Goal: Obtain resource: Obtain resource

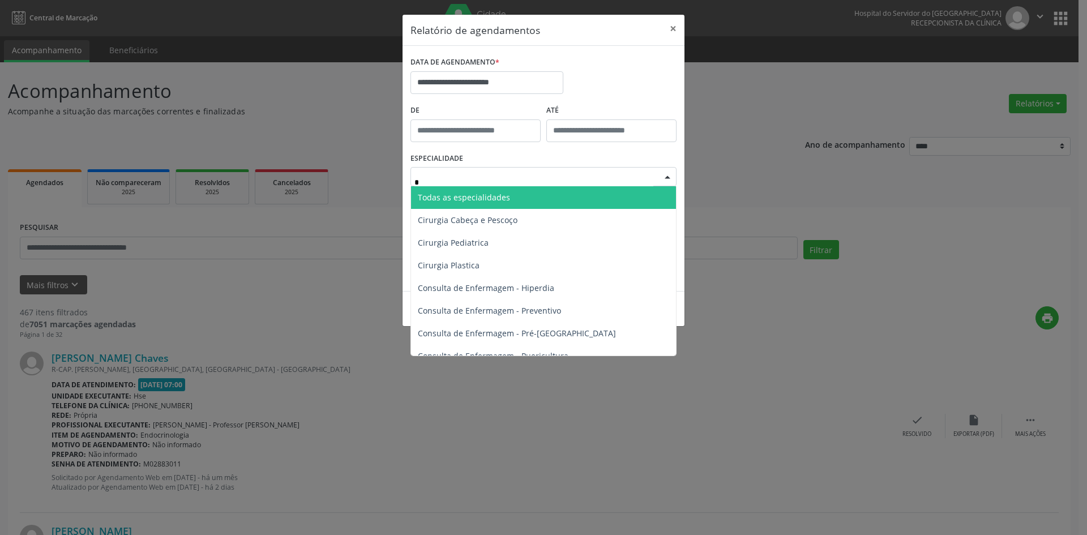
type input "**"
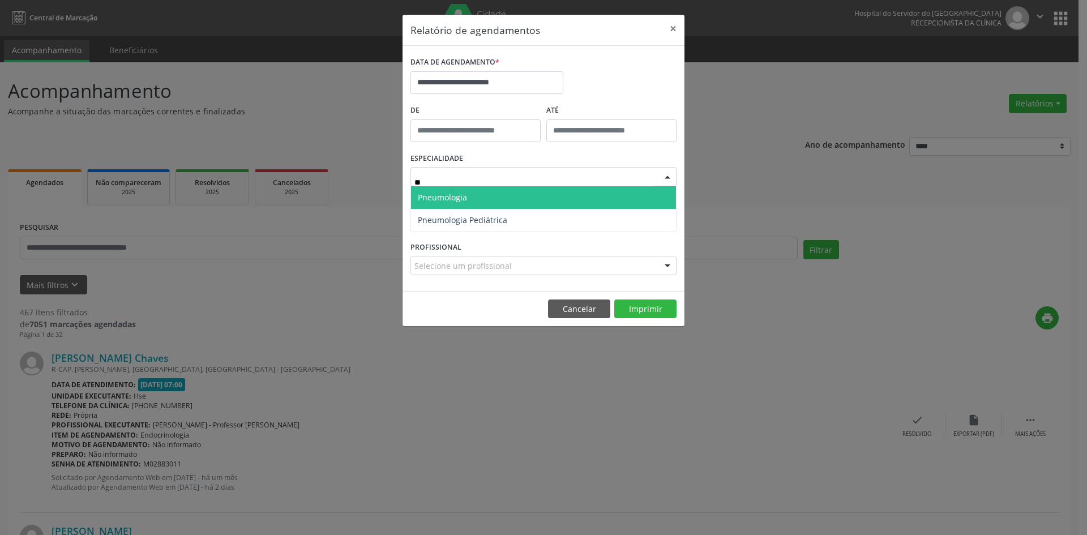
click at [514, 202] on span "Pneumologia" at bounding box center [543, 197] width 265 height 23
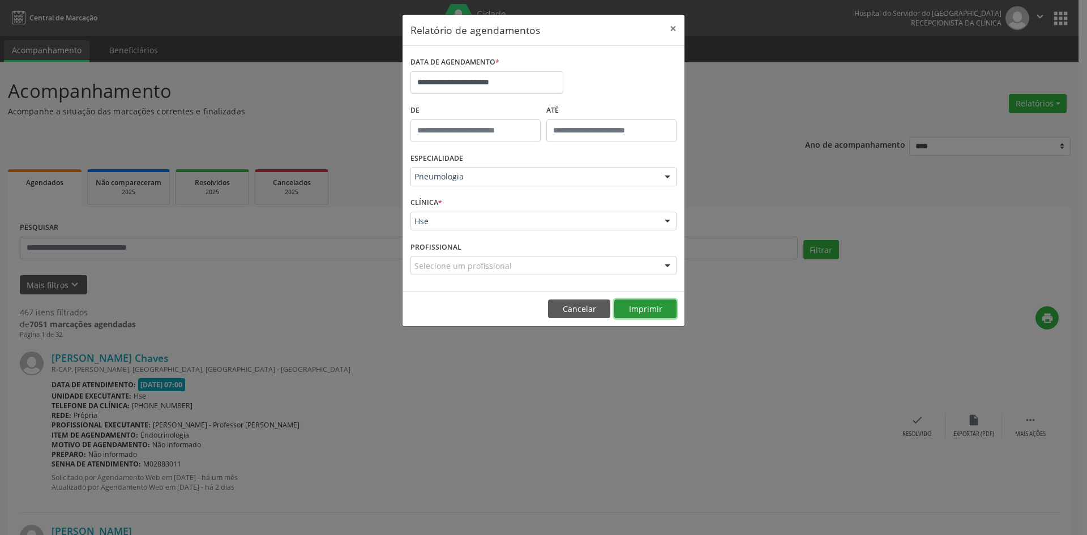
click at [640, 308] on button "Imprimir" at bounding box center [646, 309] width 62 height 19
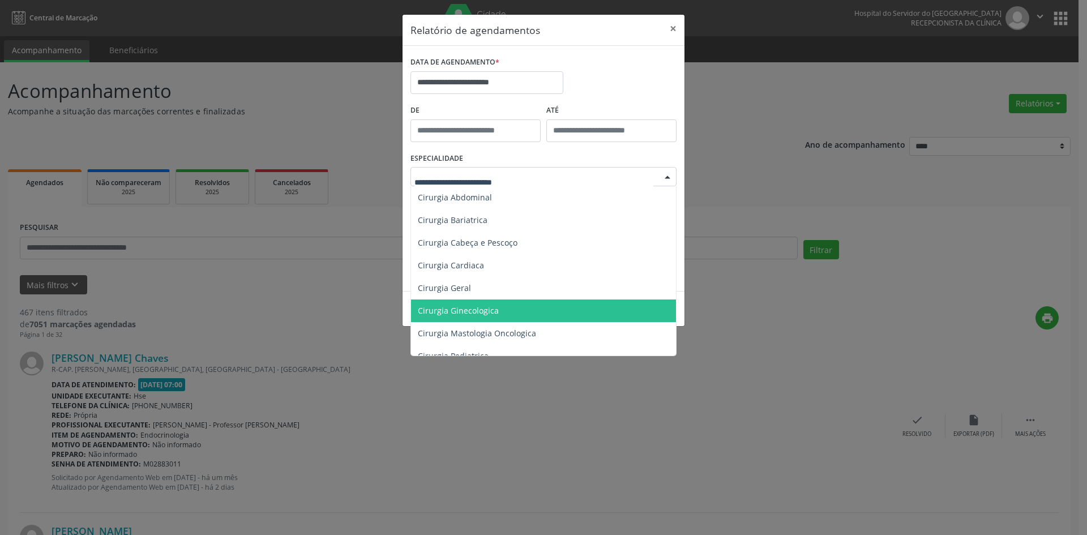
scroll to position [170, 0]
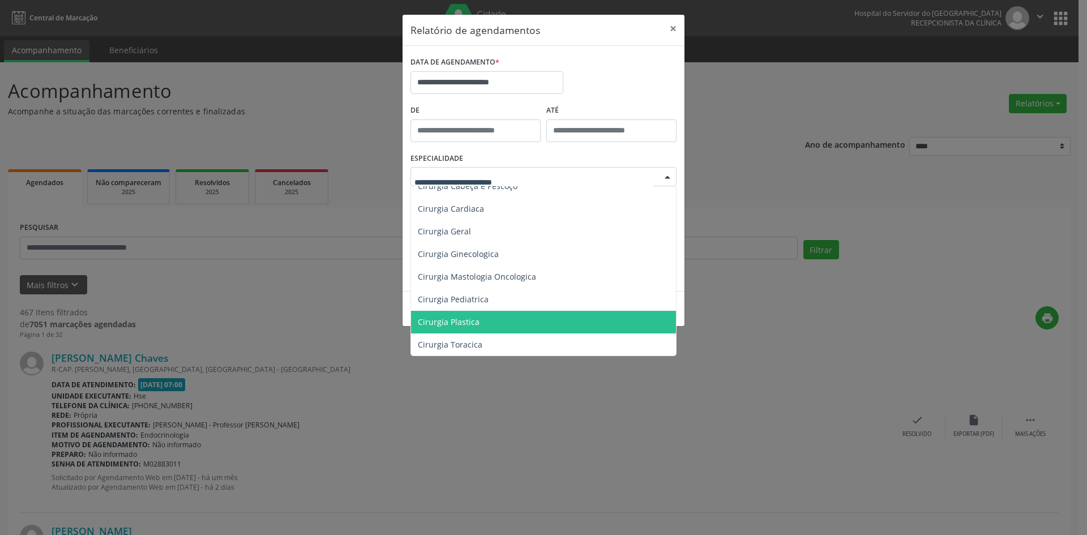
click at [521, 321] on span "Cirurgia Plastica" at bounding box center [544, 322] width 267 height 23
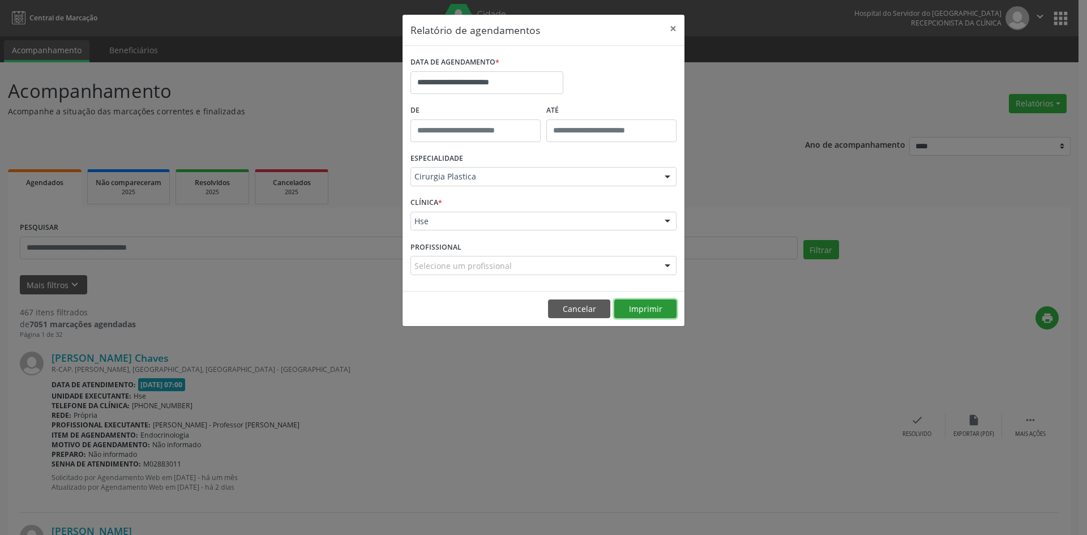
click at [641, 308] on button "Imprimir" at bounding box center [646, 309] width 62 height 19
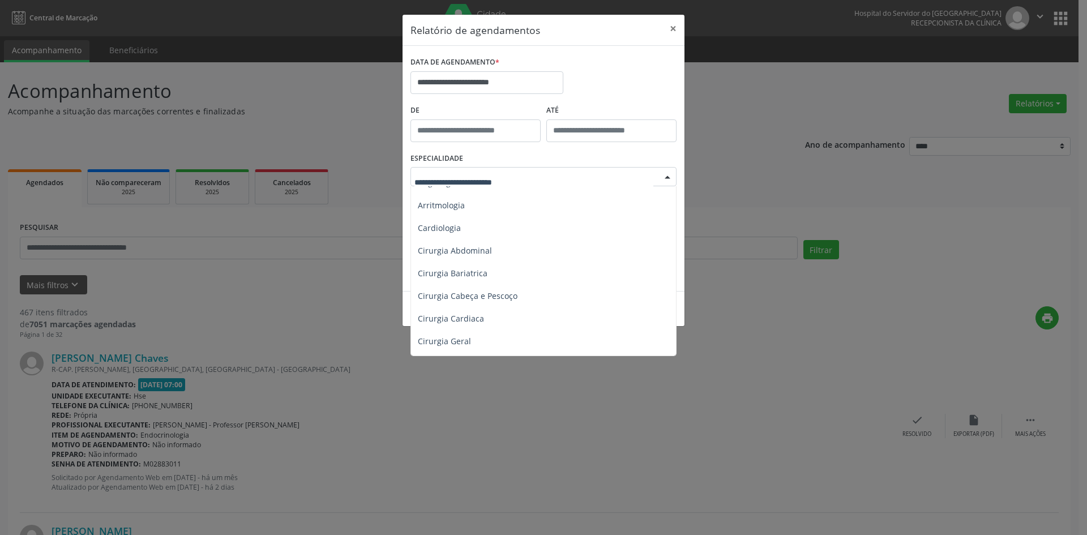
scroll to position [57, 0]
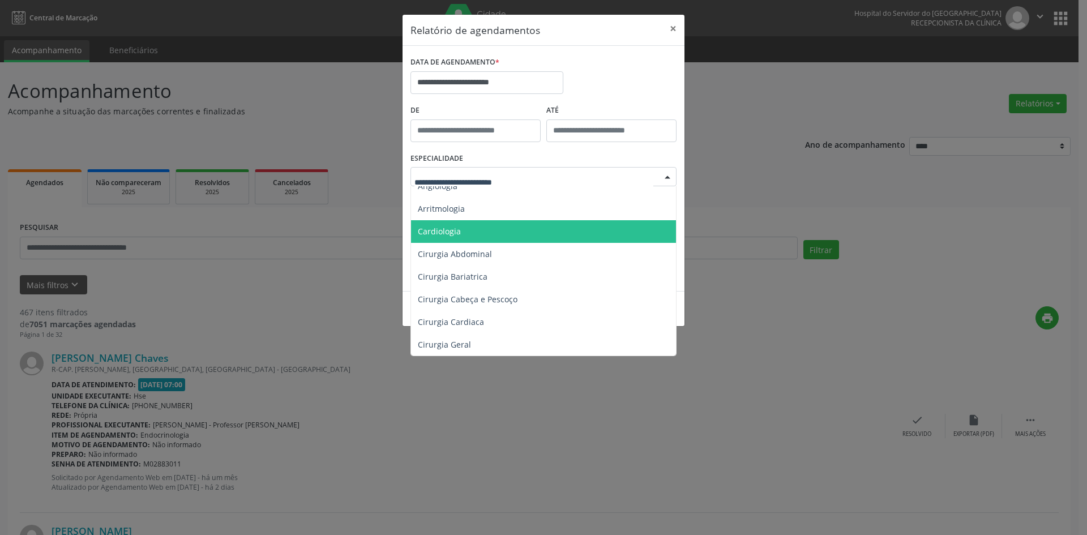
click at [520, 231] on span "Cardiologia" at bounding box center [544, 231] width 267 height 23
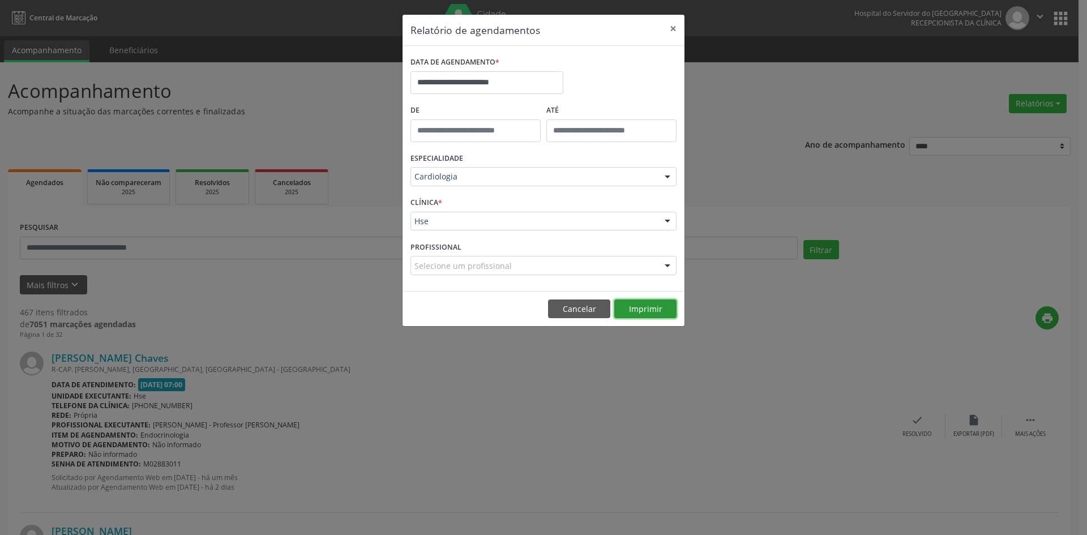
click at [642, 309] on button "Imprimir" at bounding box center [646, 309] width 62 height 19
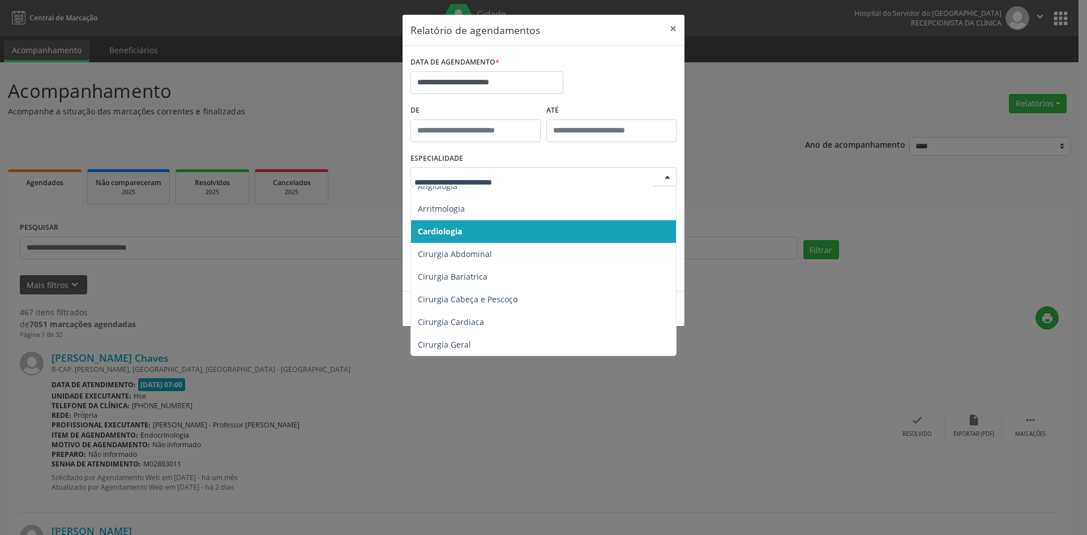
click at [669, 177] on div at bounding box center [667, 177] width 17 height 19
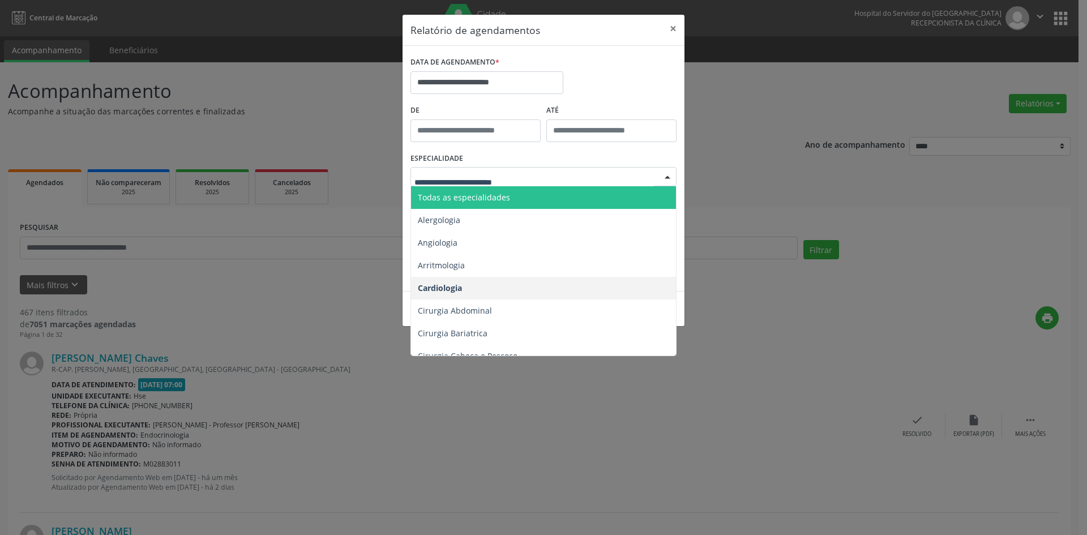
click at [578, 195] on span "Todas as especialidades" at bounding box center [544, 197] width 267 height 23
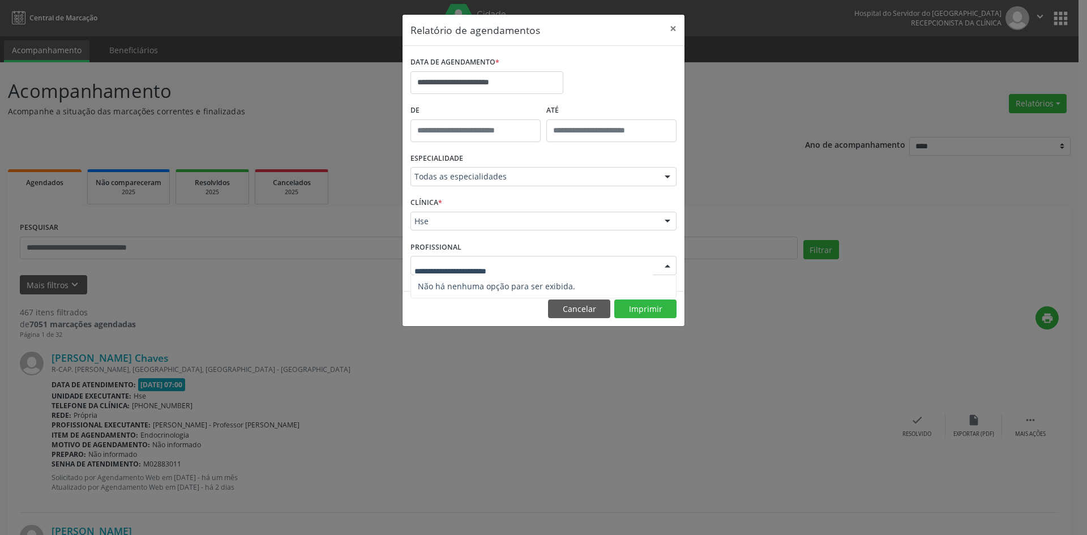
click at [666, 263] on div at bounding box center [667, 266] width 17 height 19
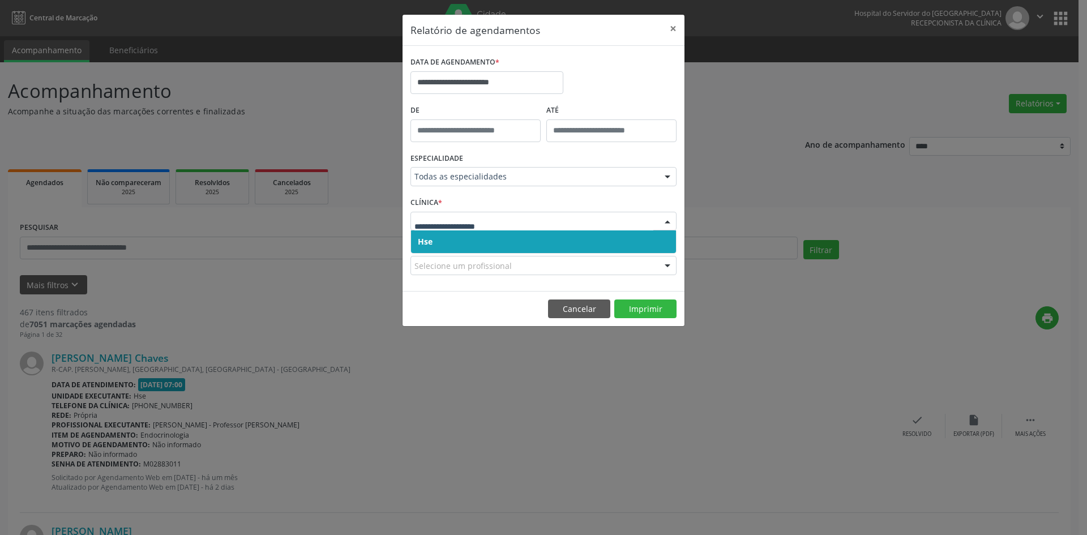
click at [571, 240] on span "Hse" at bounding box center [543, 242] width 265 height 23
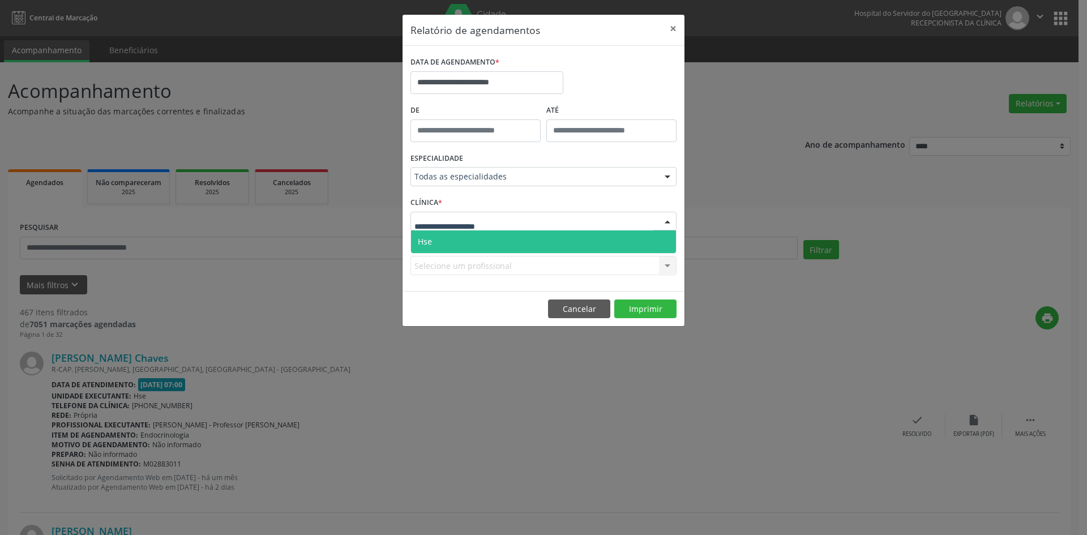
click at [573, 220] on div at bounding box center [544, 221] width 266 height 19
click at [579, 241] on span "Hse" at bounding box center [543, 242] width 265 height 23
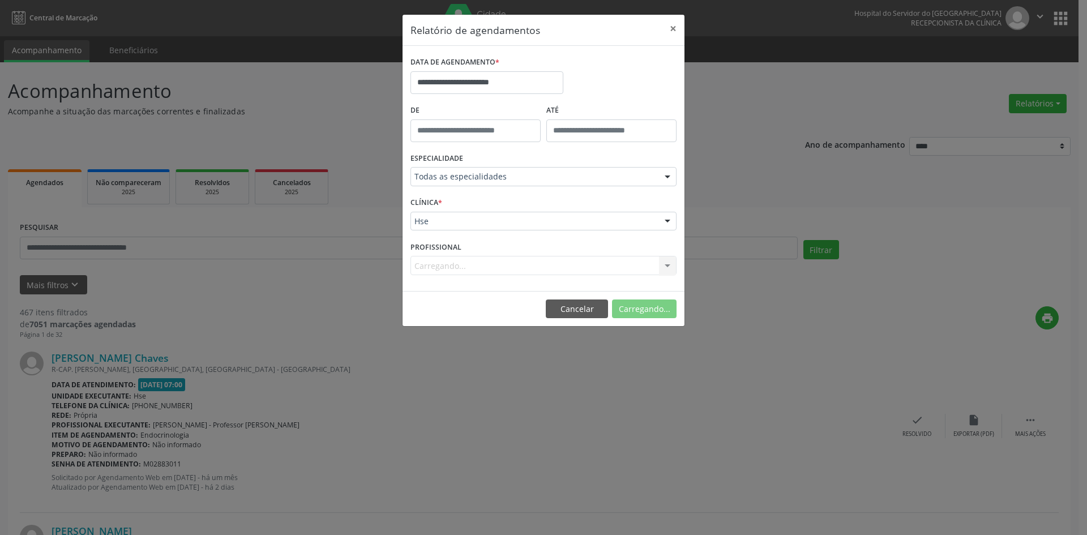
click at [667, 267] on div "Carregando... Nenhum resultado encontrado para: " " Não há nenhuma opção para s…" at bounding box center [544, 265] width 266 height 19
click at [667, 263] on div at bounding box center [667, 266] width 17 height 19
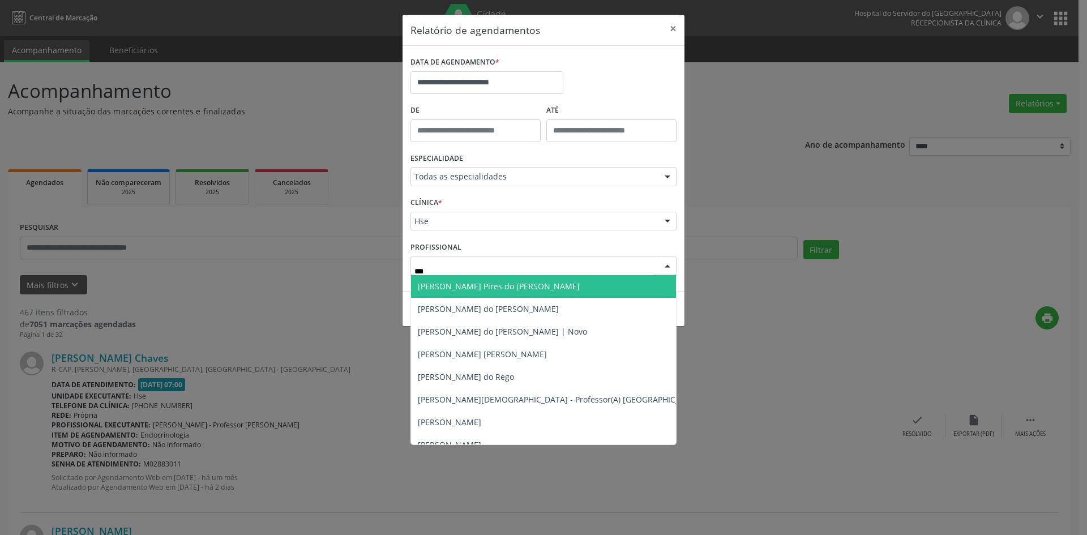
type input "****"
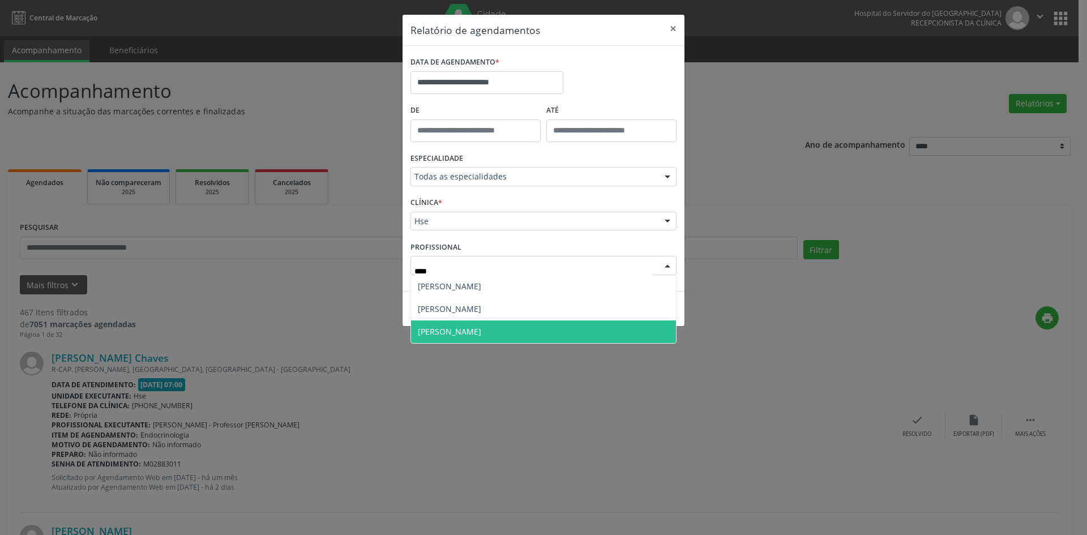
click at [587, 328] on span "[PERSON_NAME]" at bounding box center [543, 332] width 265 height 23
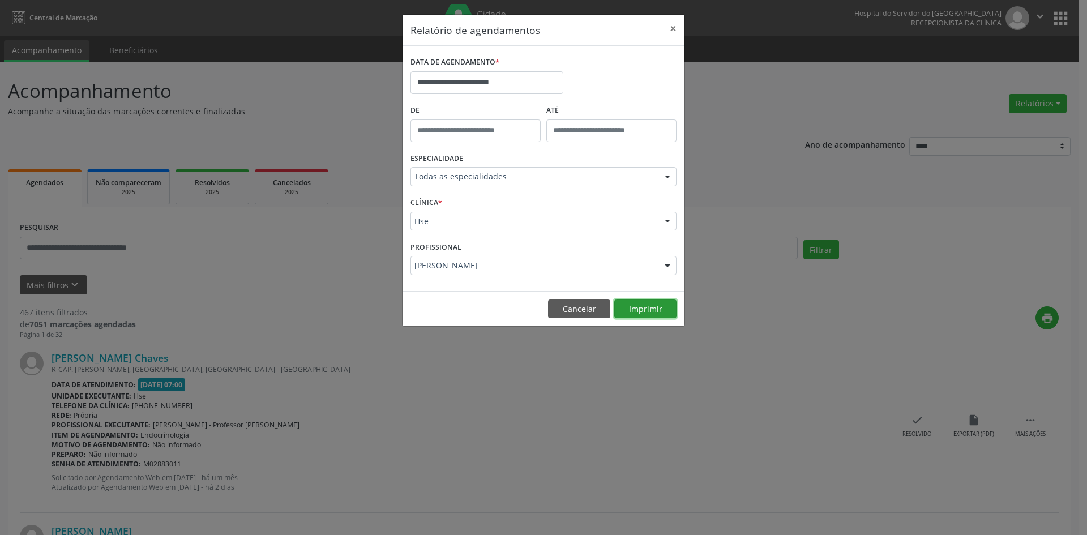
click at [645, 309] on button "Imprimir" at bounding box center [646, 309] width 62 height 19
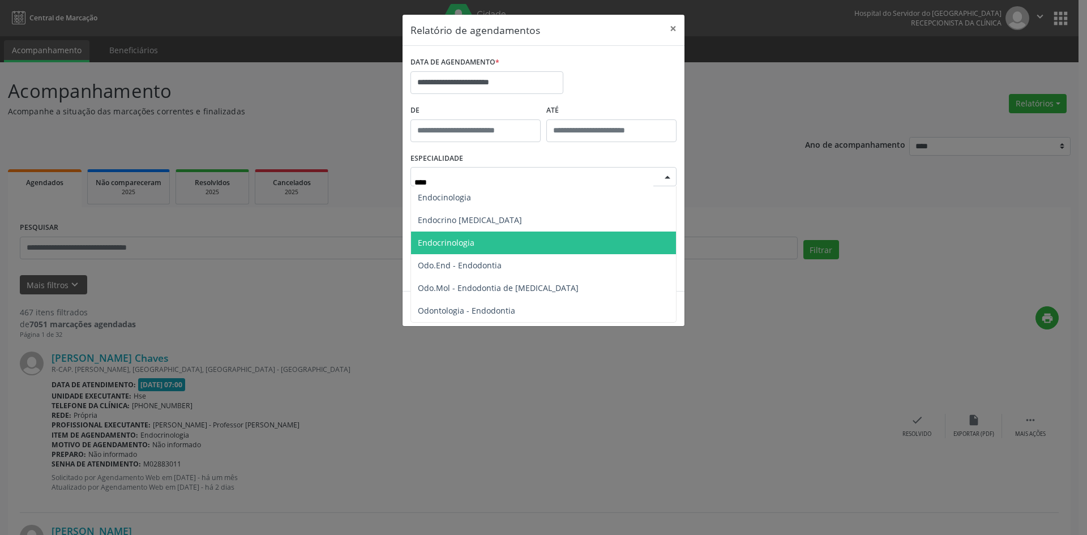
click at [524, 245] on span "Endocrinologia" at bounding box center [543, 243] width 265 height 23
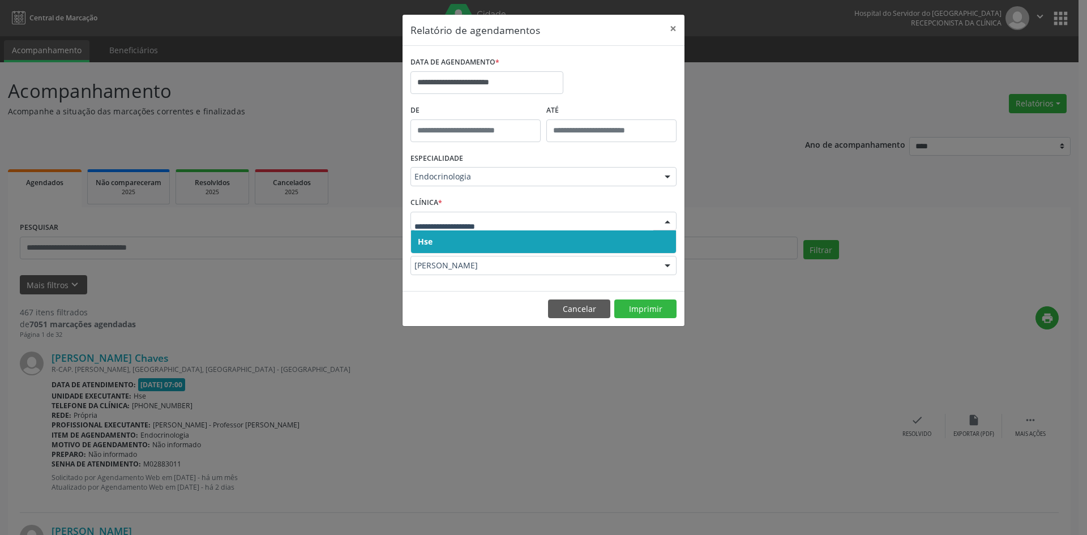
click at [544, 246] on span "Hse" at bounding box center [543, 242] width 265 height 23
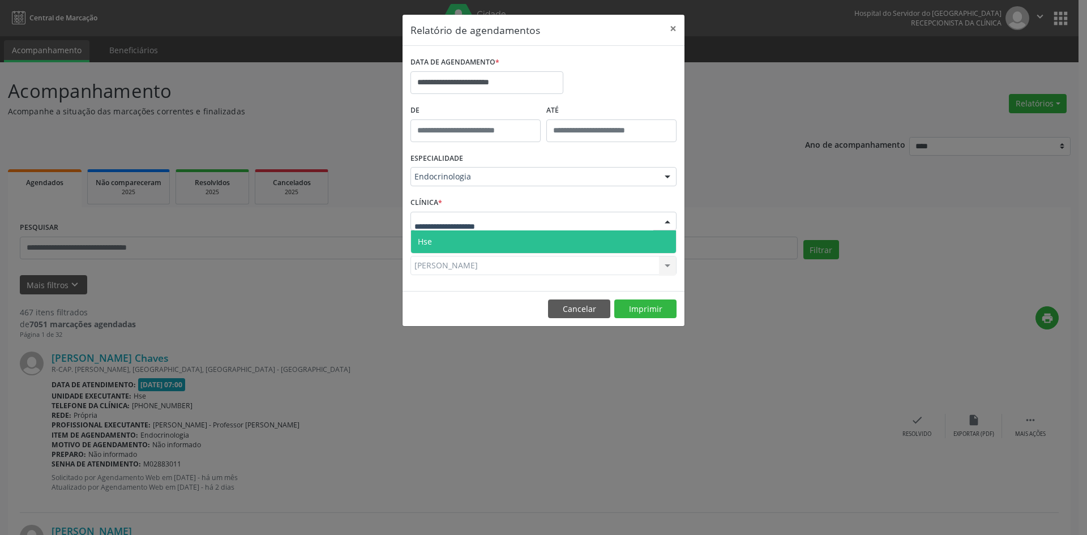
click at [557, 223] on div at bounding box center [544, 221] width 266 height 19
click at [561, 241] on span "Hse" at bounding box center [543, 242] width 265 height 23
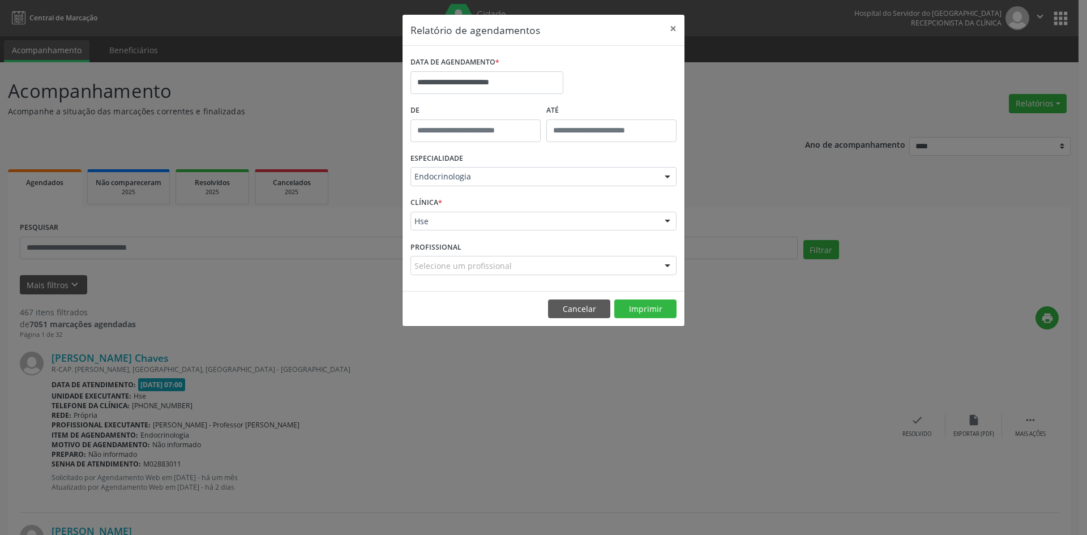
click at [667, 264] on div at bounding box center [667, 266] width 17 height 19
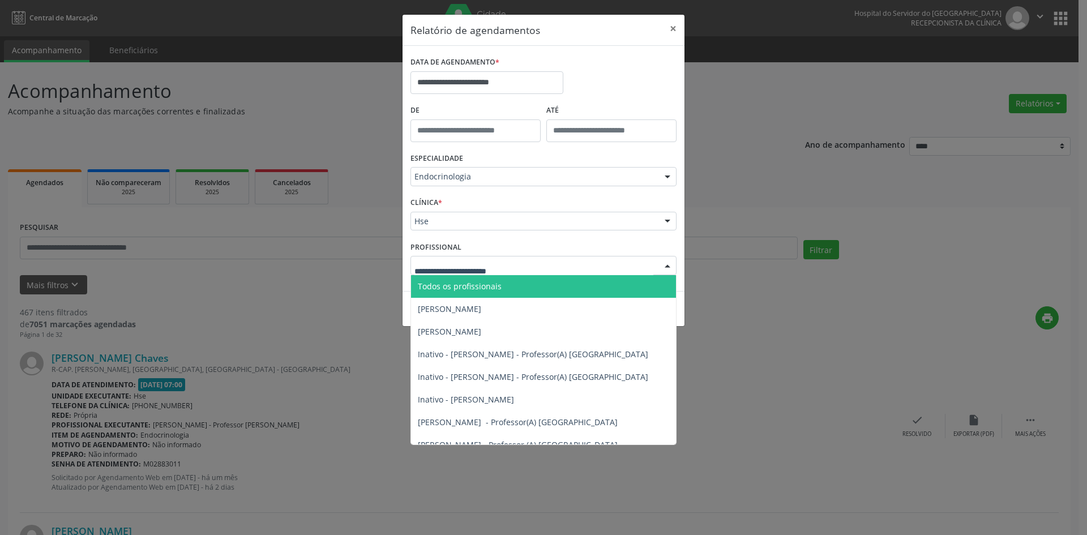
click at [578, 285] on span "Todos os profissionais" at bounding box center [555, 286] width 289 height 23
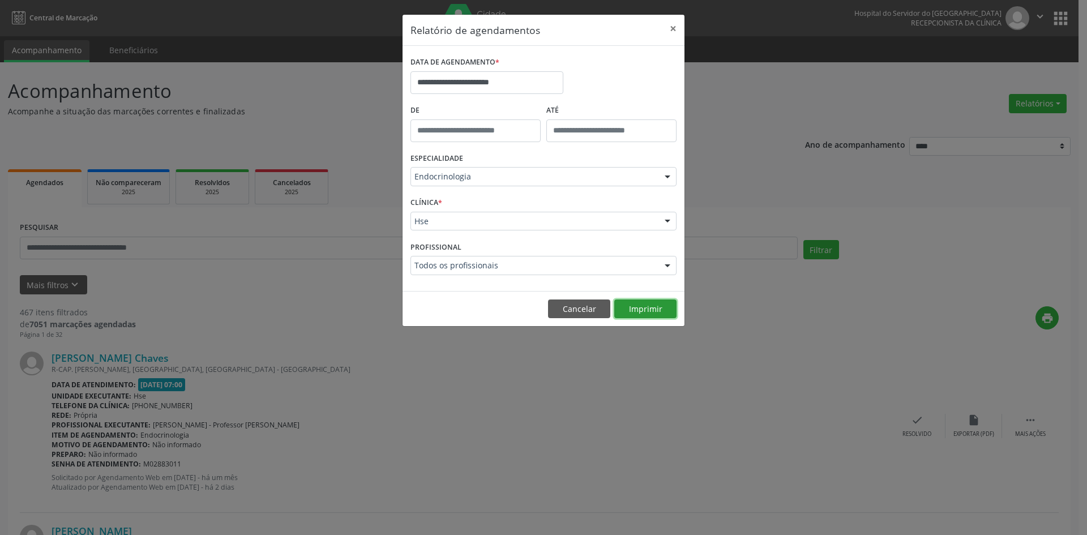
click at [639, 309] on button "Imprimir" at bounding box center [646, 309] width 62 height 19
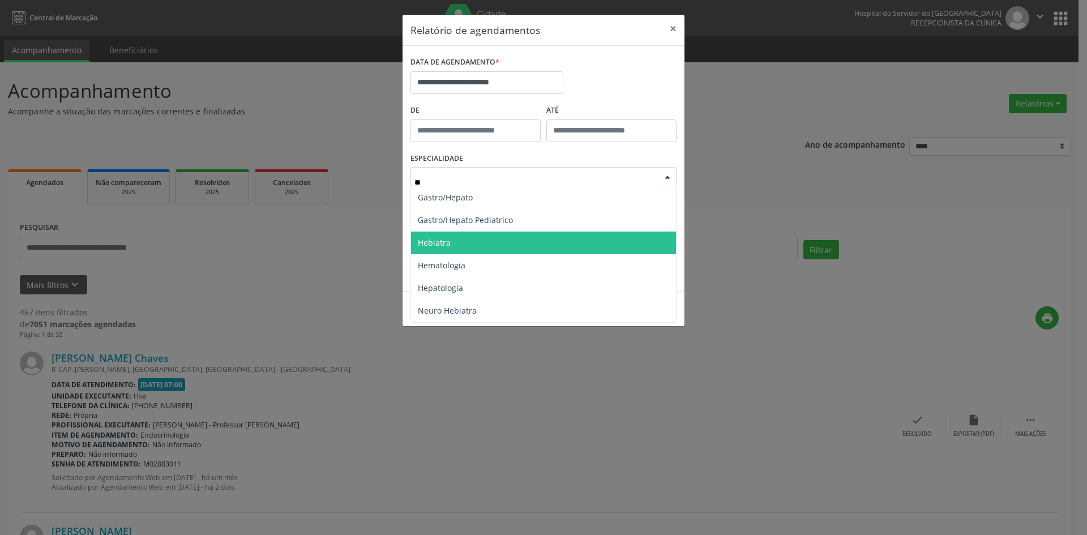
type input "***"
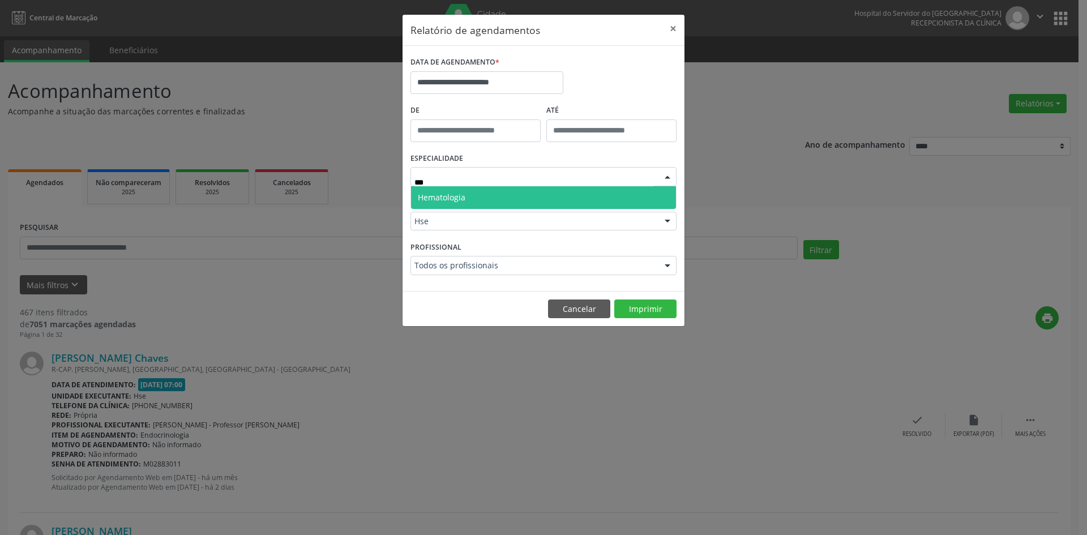
click at [535, 199] on span "Hematologia" at bounding box center [543, 197] width 265 height 23
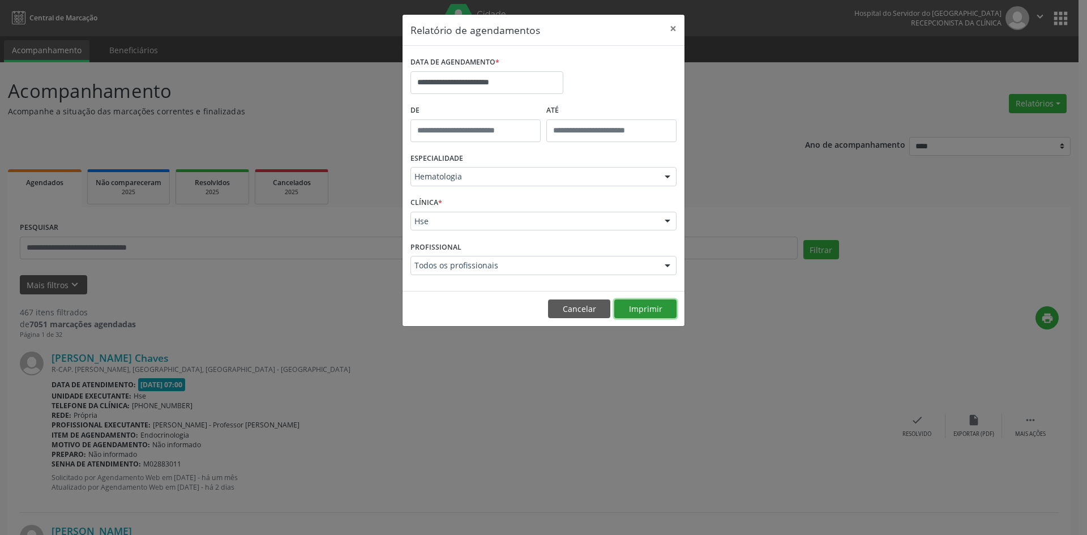
click at [639, 310] on button "Imprimir" at bounding box center [646, 309] width 62 height 19
